Goal: Task Accomplishment & Management: Manage account settings

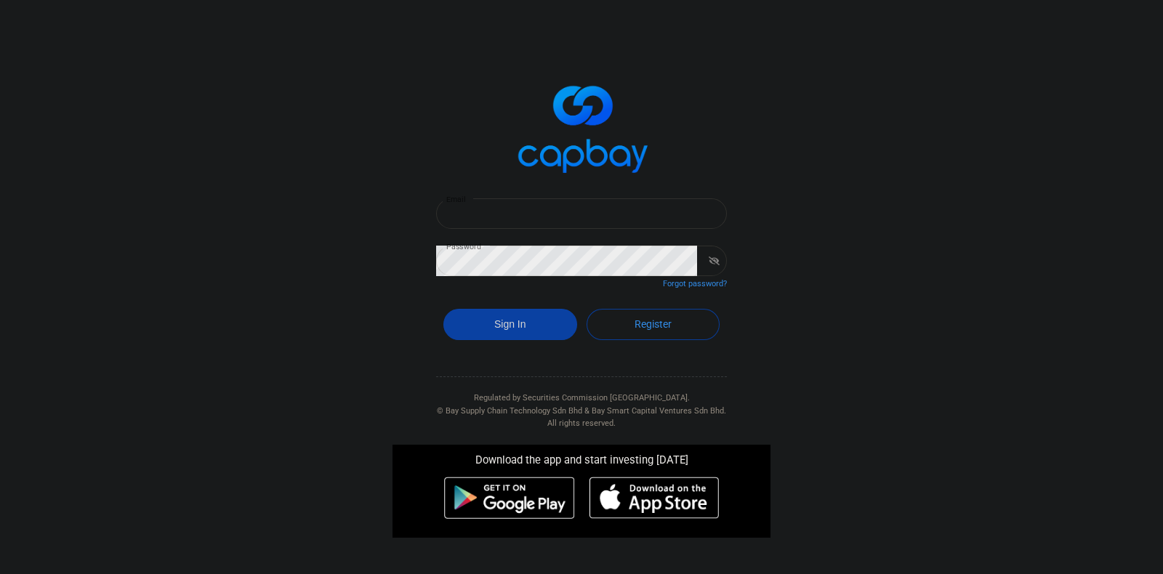
type input "[EMAIL_ADDRESS][DOMAIN_NAME]"
click at [531, 324] on button "Sign In" at bounding box center [510, 324] width 134 height 31
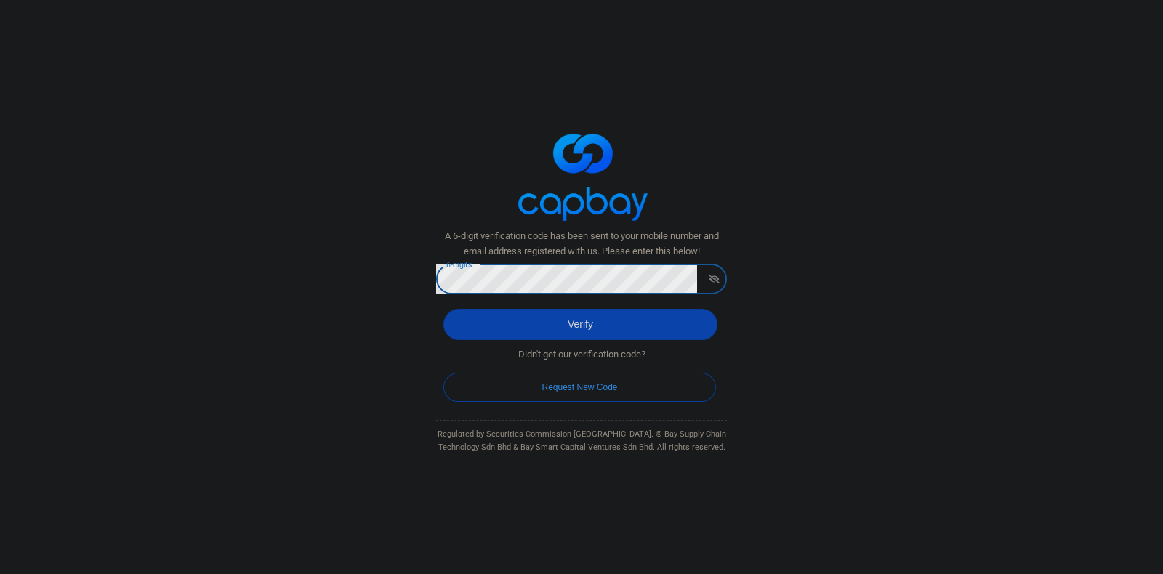
click at [443, 309] on button "Verify" at bounding box center [580, 324] width 274 height 31
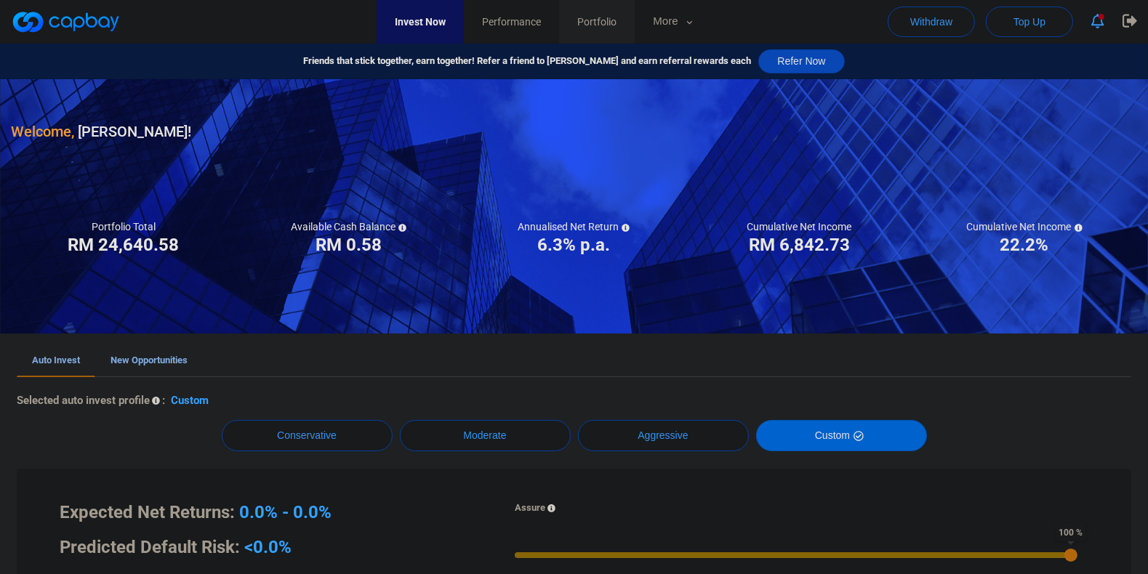
click at [616, 25] on span "Portfolio" at bounding box center [596, 22] width 39 height 16
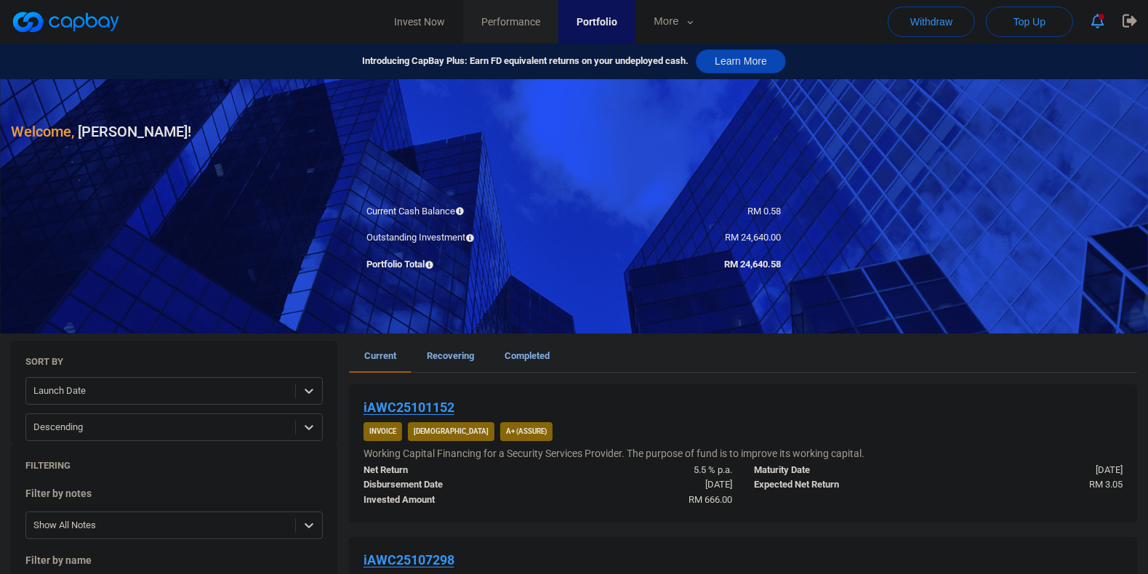
click at [527, 20] on span "Performance" at bounding box center [510, 22] width 59 height 16
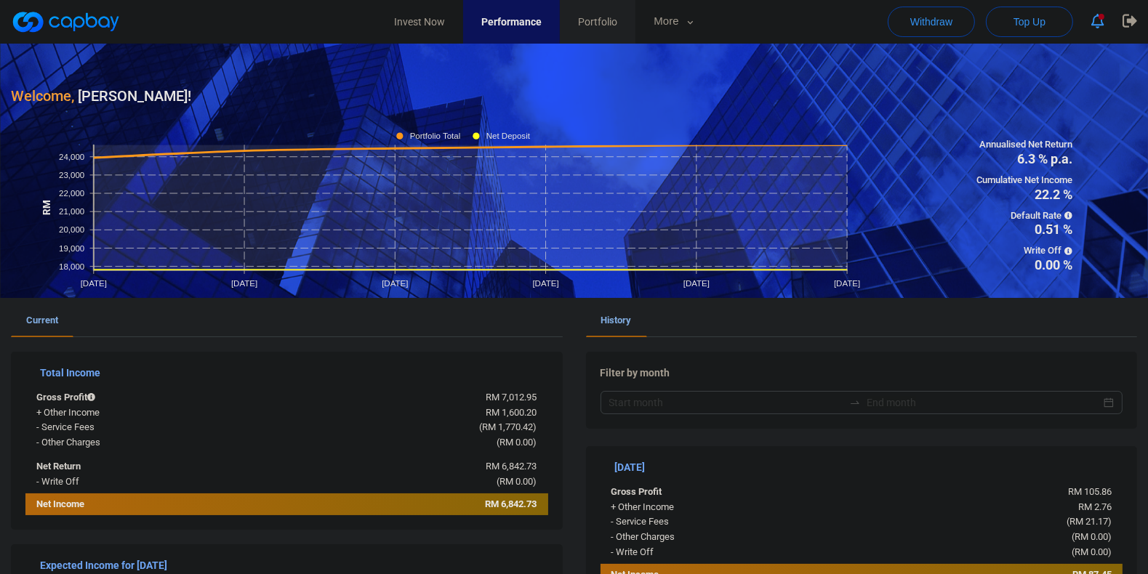
click at [635, 34] on link "Portfolio" at bounding box center [598, 22] width 76 height 44
